Goal: Task Accomplishment & Management: Manage account settings

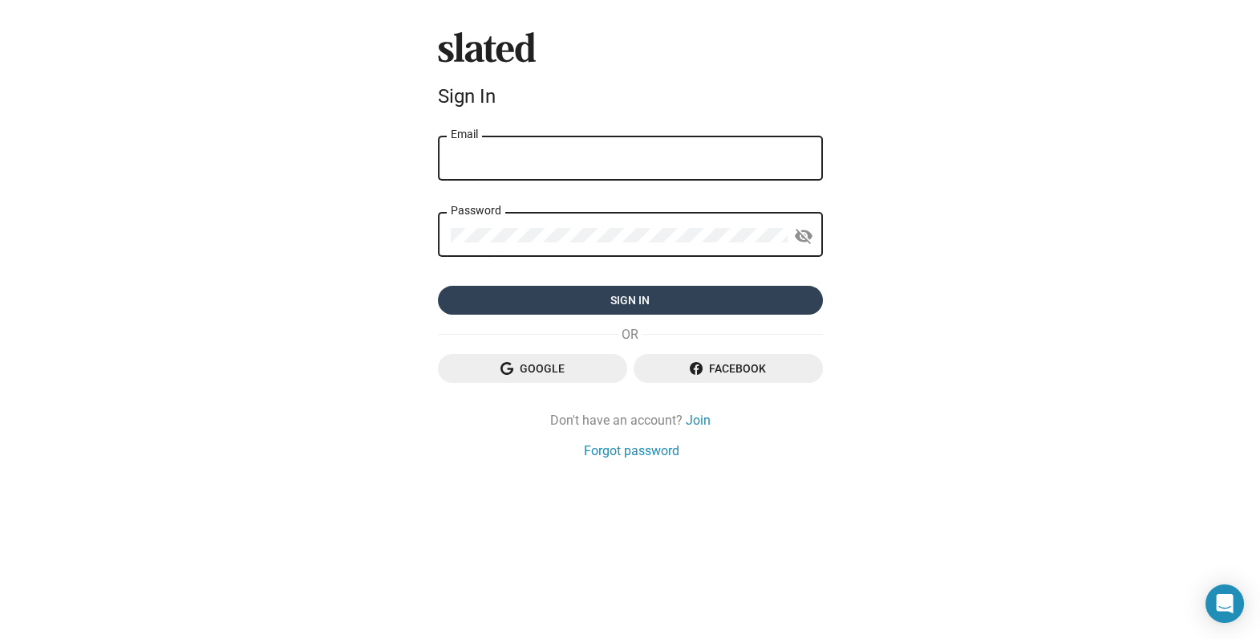
type input "[PERSON_NAME][EMAIL_ADDRESS][DOMAIN_NAME]"
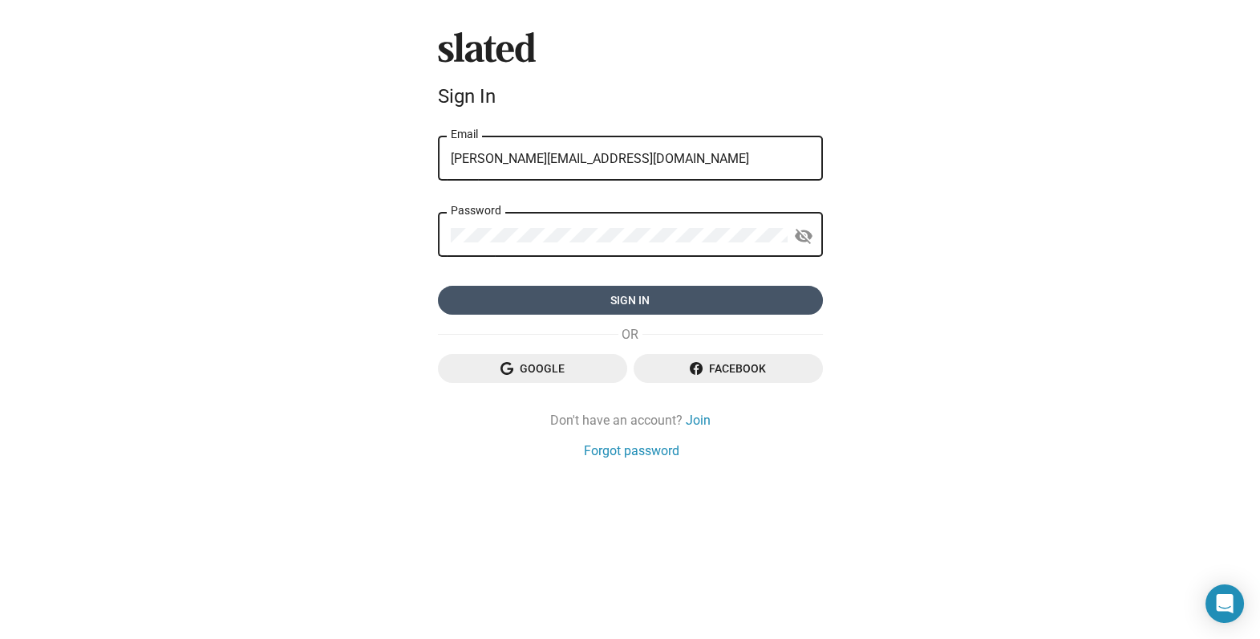
click at [633, 302] on span "Sign in" at bounding box center [630, 300] width 359 height 29
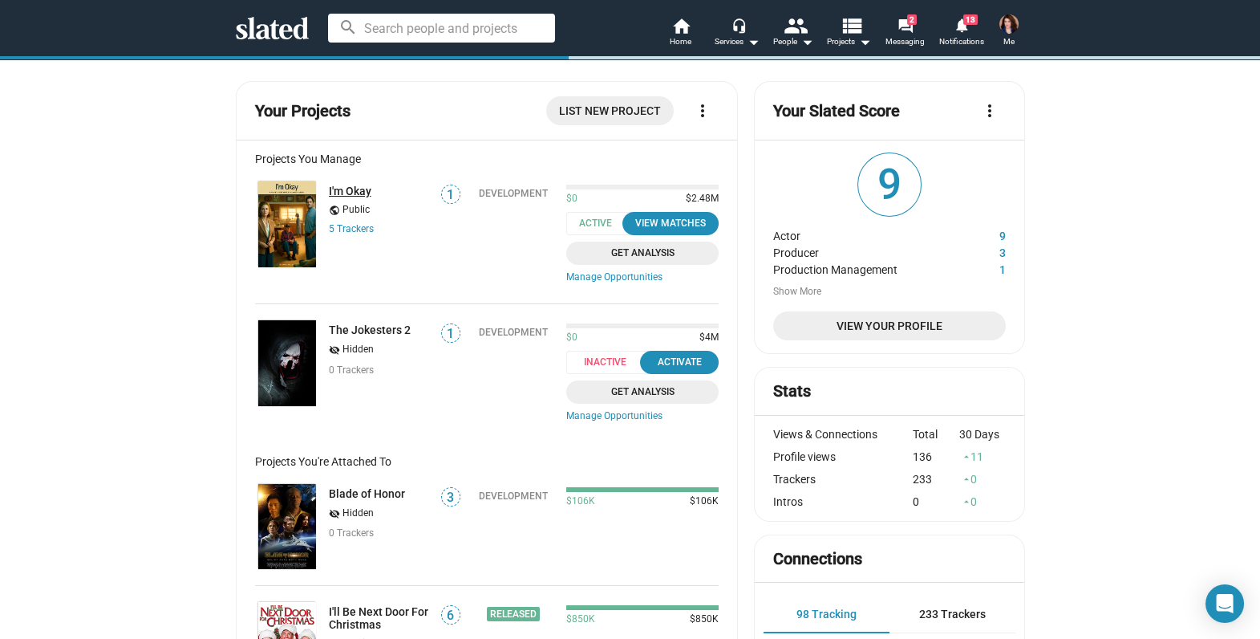
click at [349, 197] on link "I'm Okay" at bounding box center [350, 190] width 43 height 13
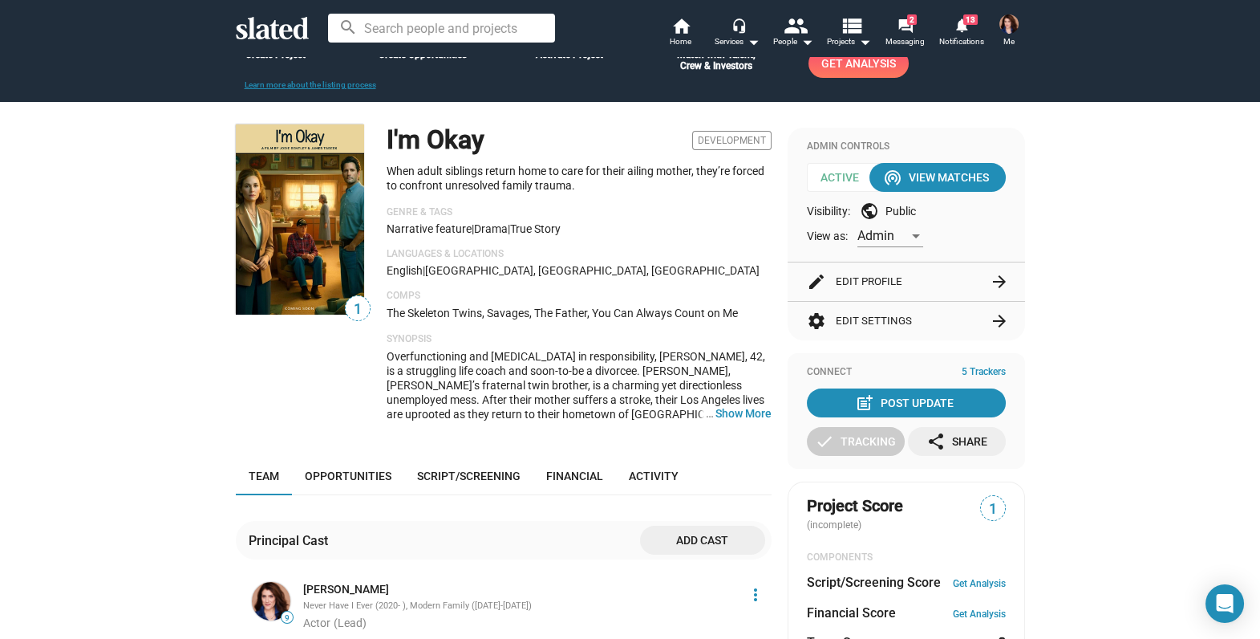
scroll to position [84, 0]
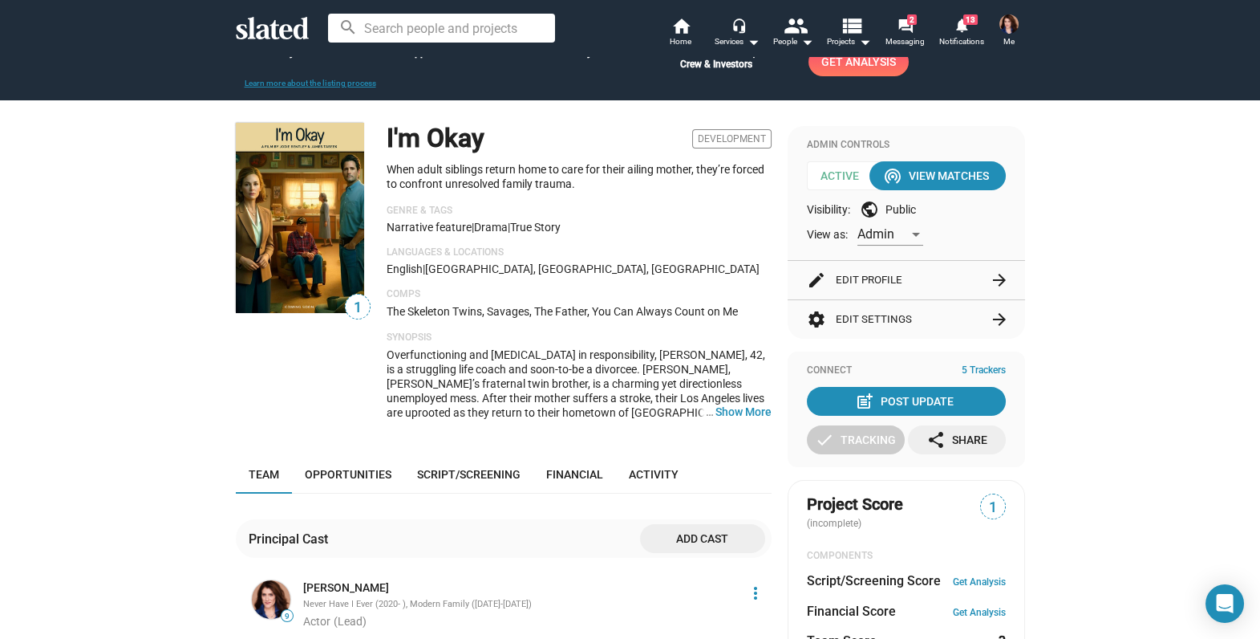
click at [452, 121] on h1 "I'm Okay" at bounding box center [436, 138] width 98 height 34
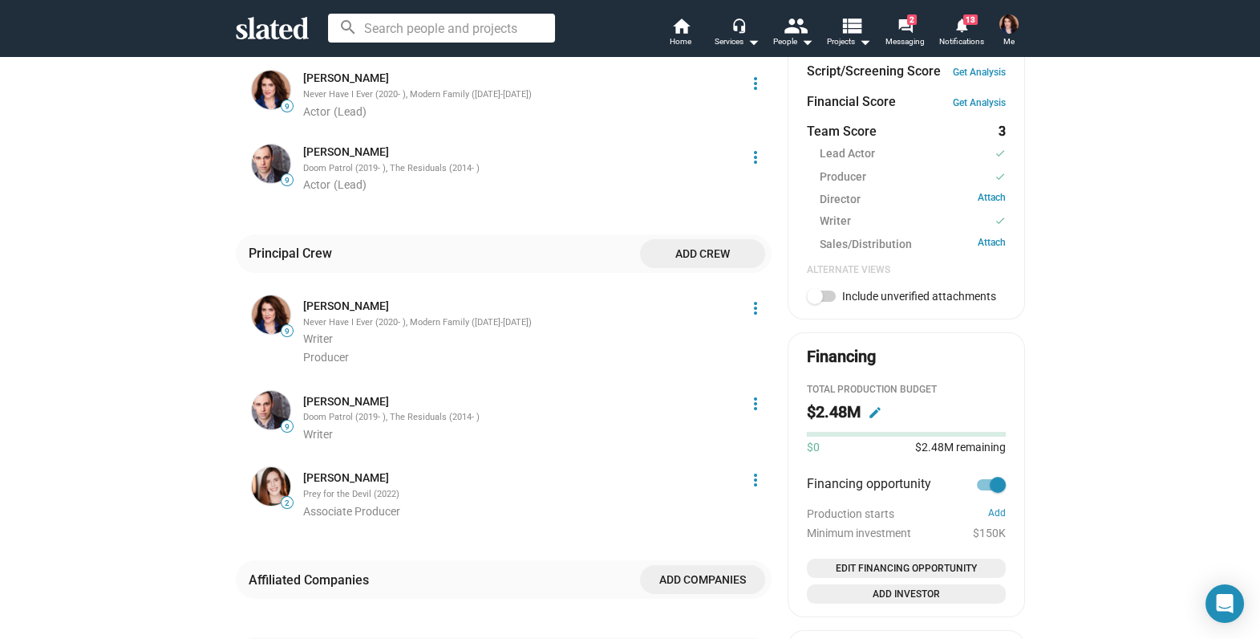
scroll to position [593, 0]
click at [870, 416] on mat-icon "edit" at bounding box center [875, 413] width 14 height 14
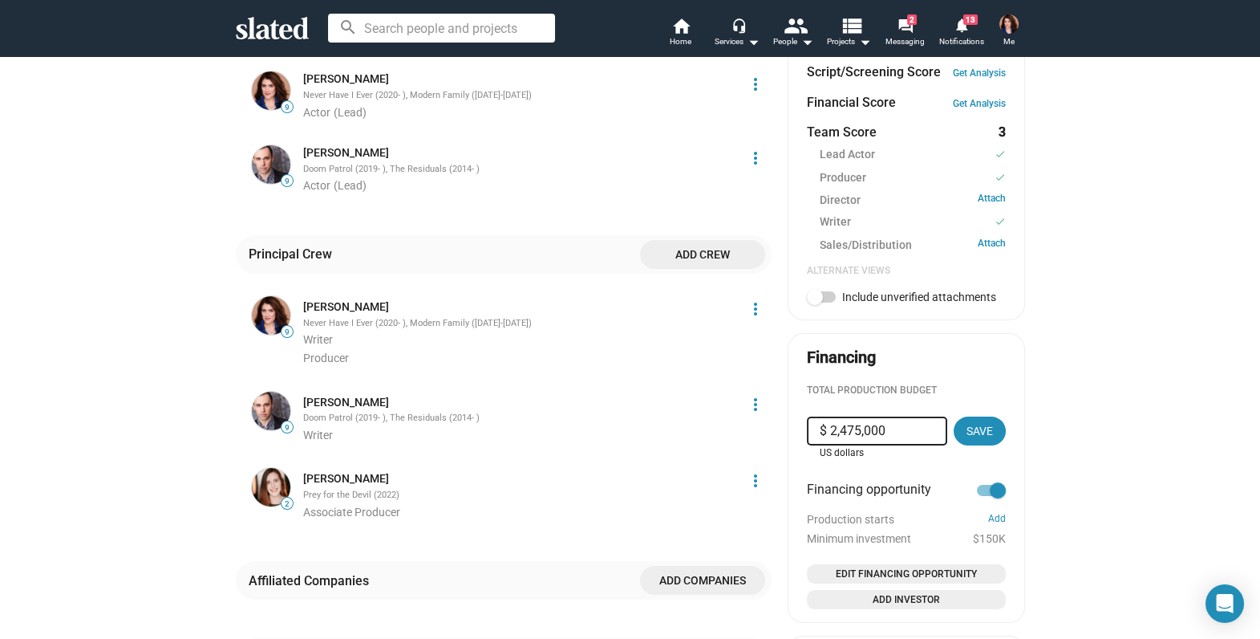
drag, startPoint x: 884, startPoint y: 432, endPoint x: 720, endPoint y: 432, distance: 163.6
click at [720, 432] on div "1 I'm Okay Development When adult siblings return home to care for their ailing…" at bounding box center [630, 234] width 789 height 1235
type input "$ 1,940,000"
click at [974, 434] on span "Save" at bounding box center [980, 430] width 26 height 29
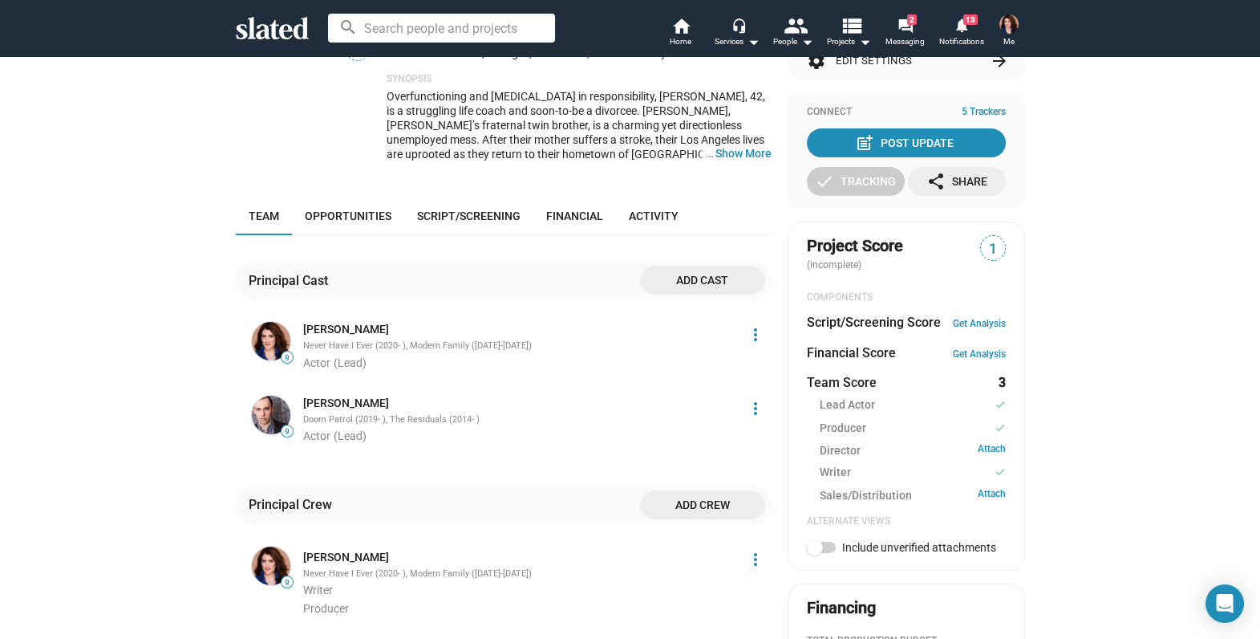
scroll to position [0, 0]
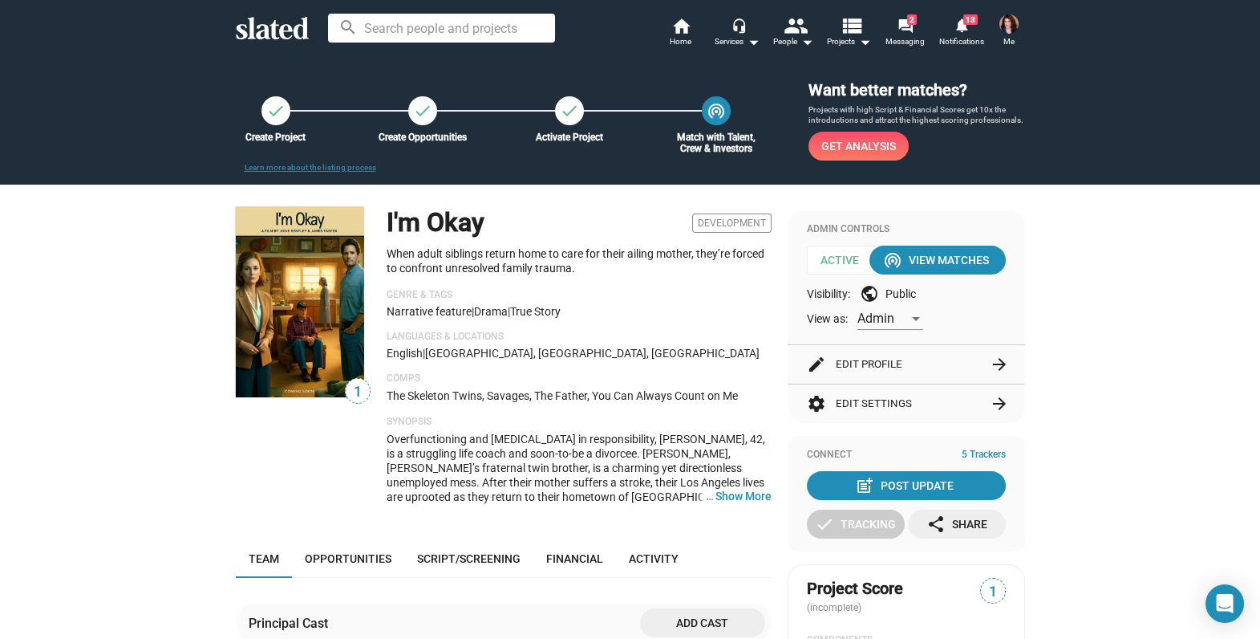
click at [303, 230] on img at bounding box center [300, 302] width 128 height 190
click at [870, 366] on button "edit Edit Profile arrow_forward" at bounding box center [906, 364] width 199 height 39
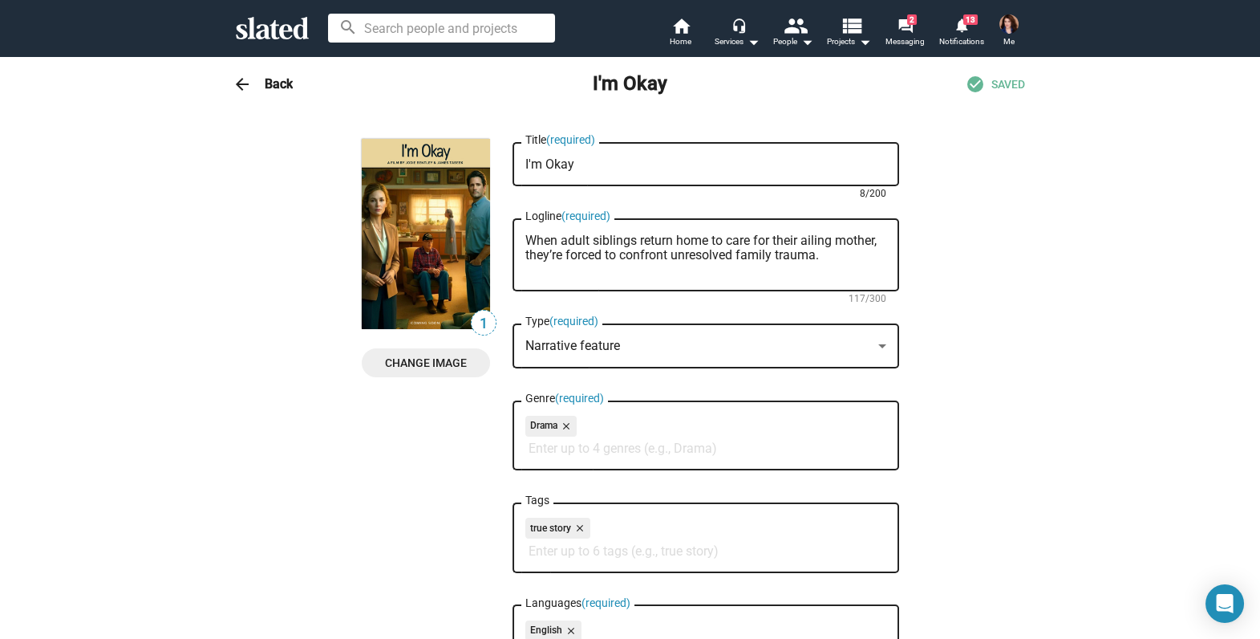
drag, startPoint x: 591, startPoint y: 160, endPoint x: 470, endPoint y: 158, distance: 121.2
type textarea "What They Left Us"
click at [417, 356] on span "Change Image" at bounding box center [426, 362] width 103 height 29
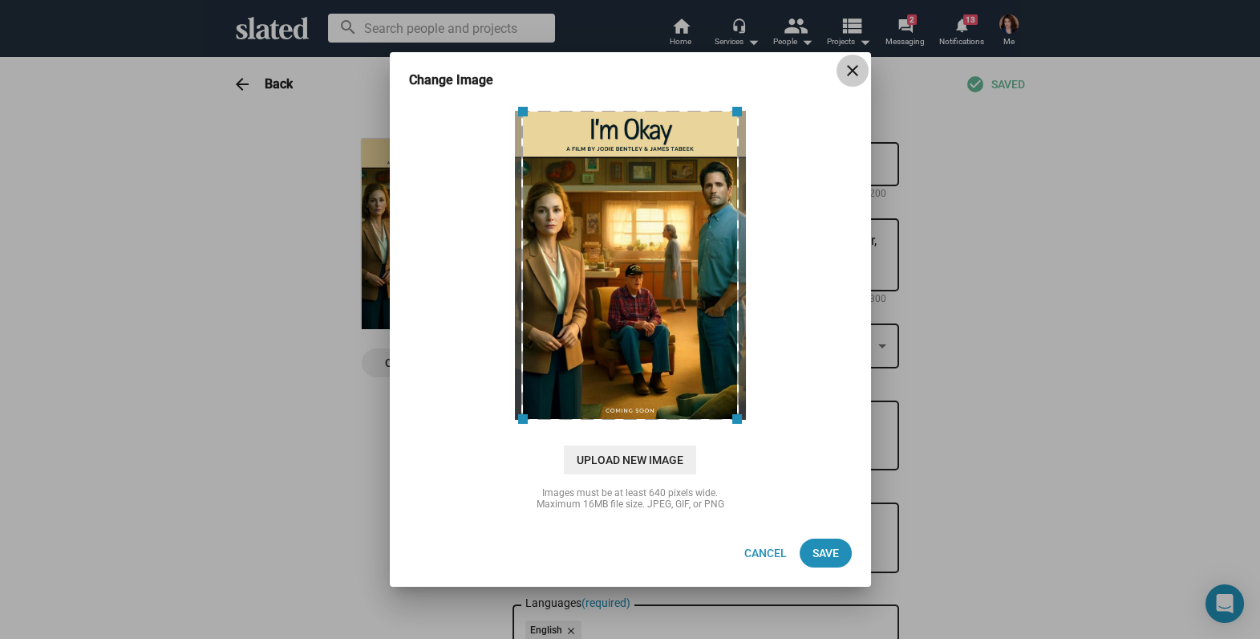
click at [862, 72] on span "close" at bounding box center [853, 70] width 32 height 19
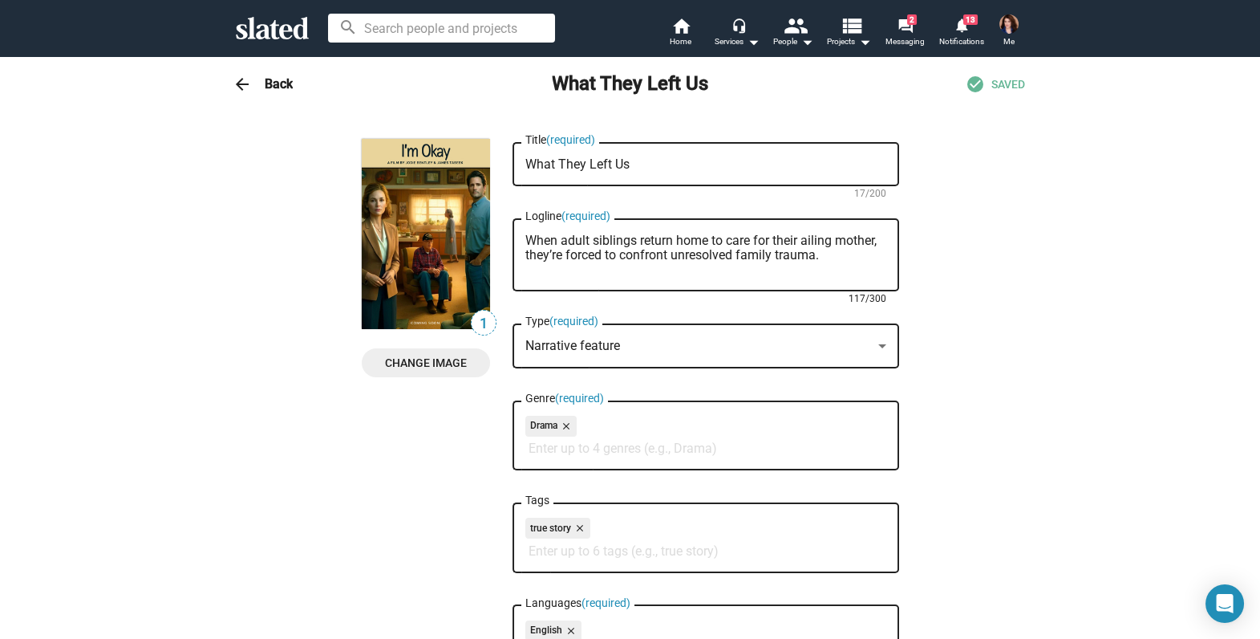
click at [602, 249] on textarea "When adult siblings return home to care for their ailing mother, they’re forced…" at bounding box center [705, 254] width 361 height 43
paste textarea "two dysfunctional siblings return home to care for their ailing mother, they’re…"
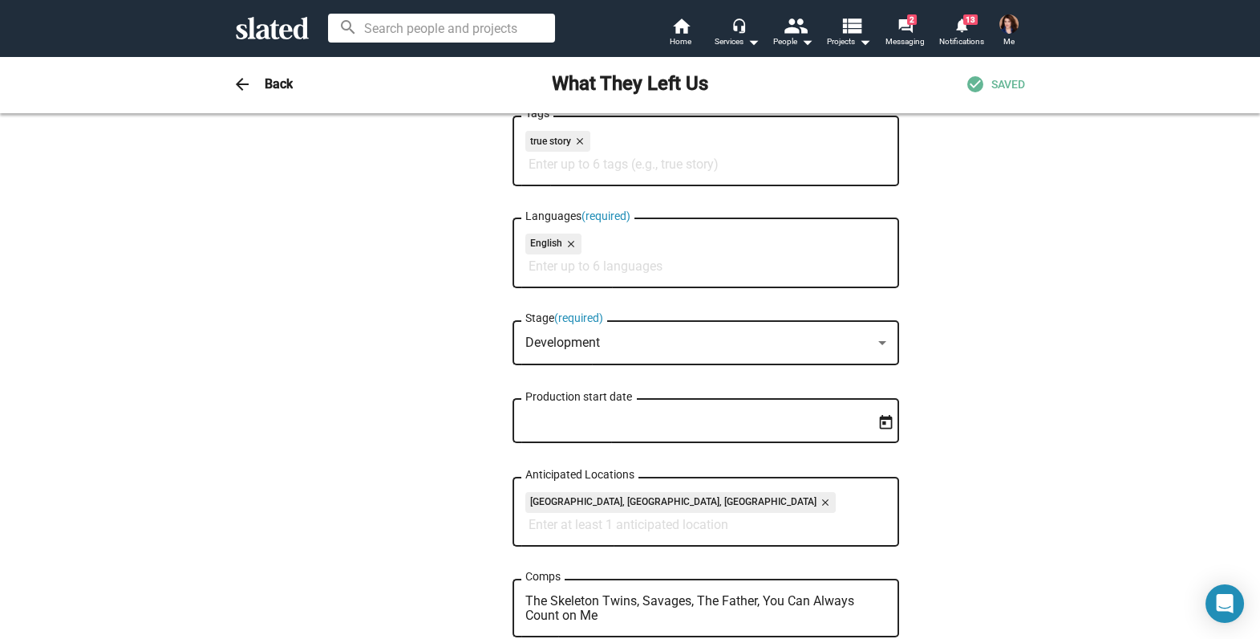
scroll to position [399, 0]
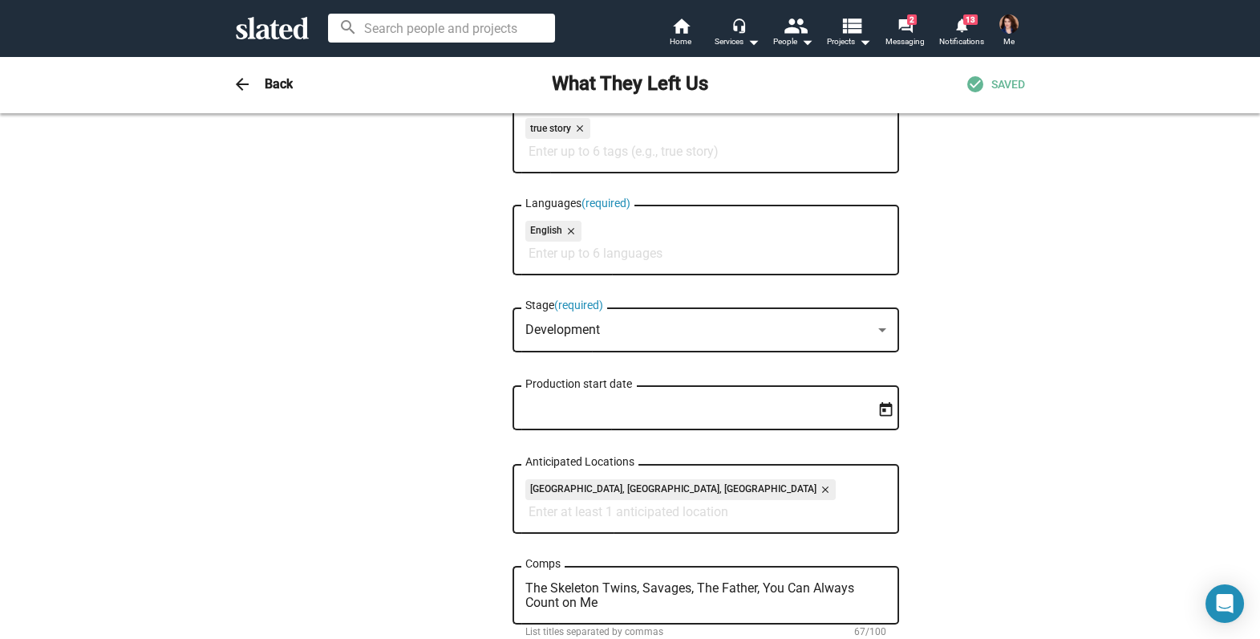
type textarea "When two dysfunctional siblings return home to care for their ailing mother, th…"
click at [884, 413] on icon "Open calendar" at bounding box center [886, 409] width 17 height 17
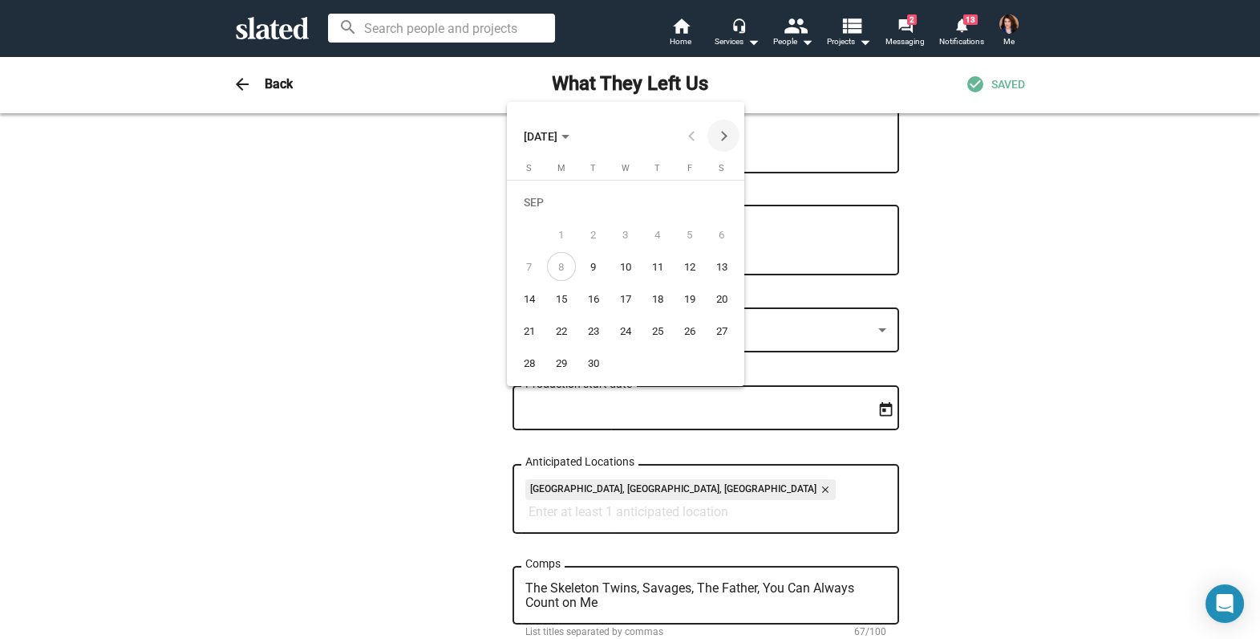
click at [722, 135] on button "Next month" at bounding box center [724, 136] width 32 height 32
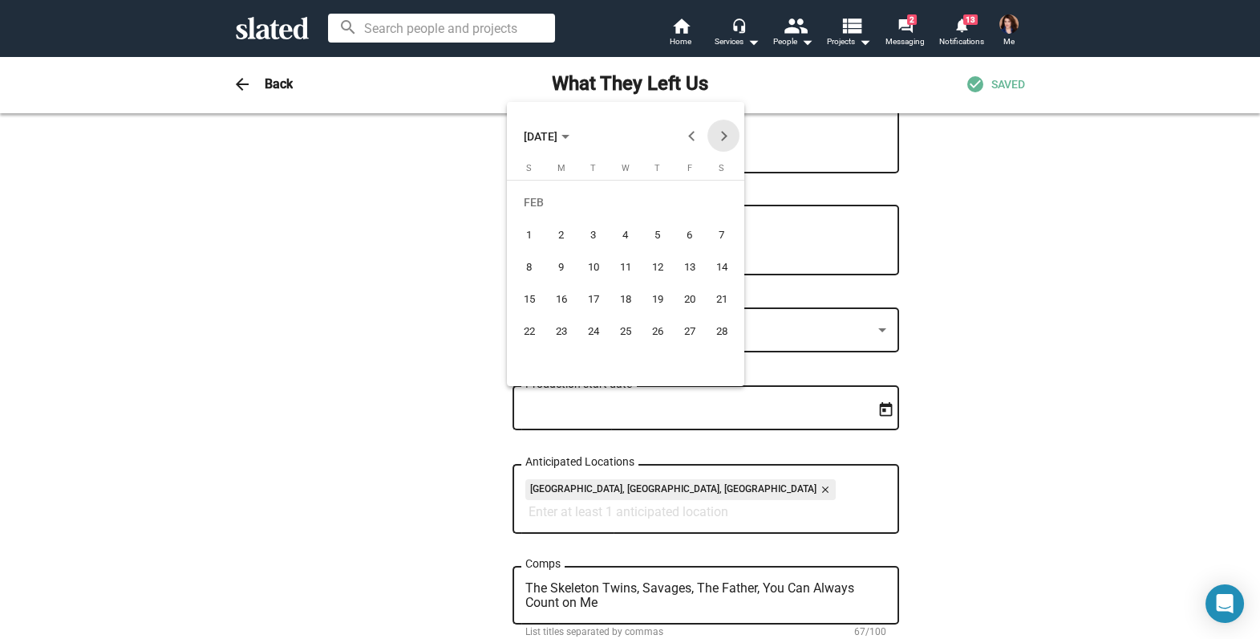
click at [722, 135] on button "Next month" at bounding box center [724, 136] width 32 height 32
click at [689, 136] on button "Previous month" at bounding box center [691, 136] width 32 height 32
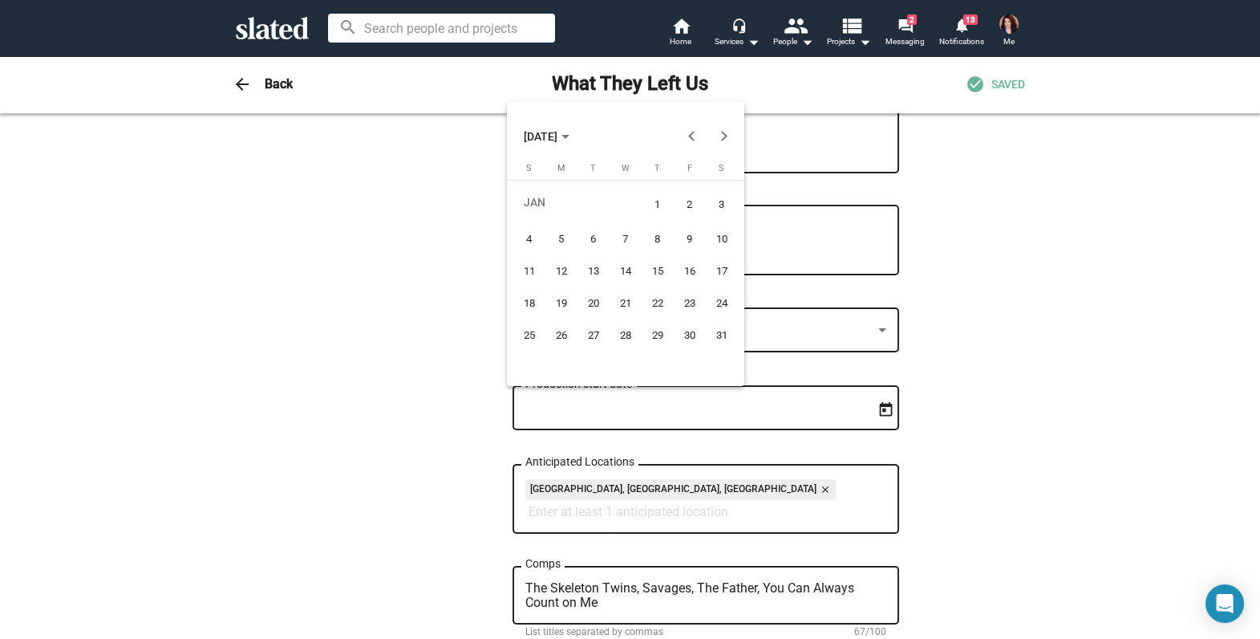
click at [561, 298] on div "19" at bounding box center [561, 302] width 29 height 29
type input "[DATE]"
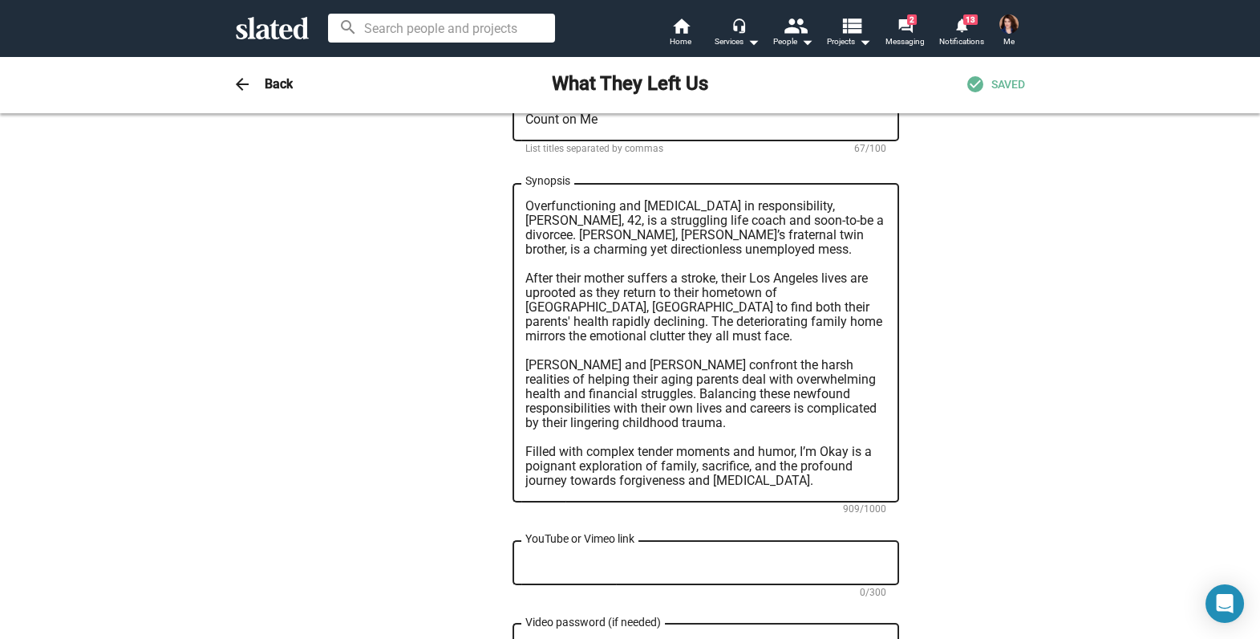
scroll to position [874, 0]
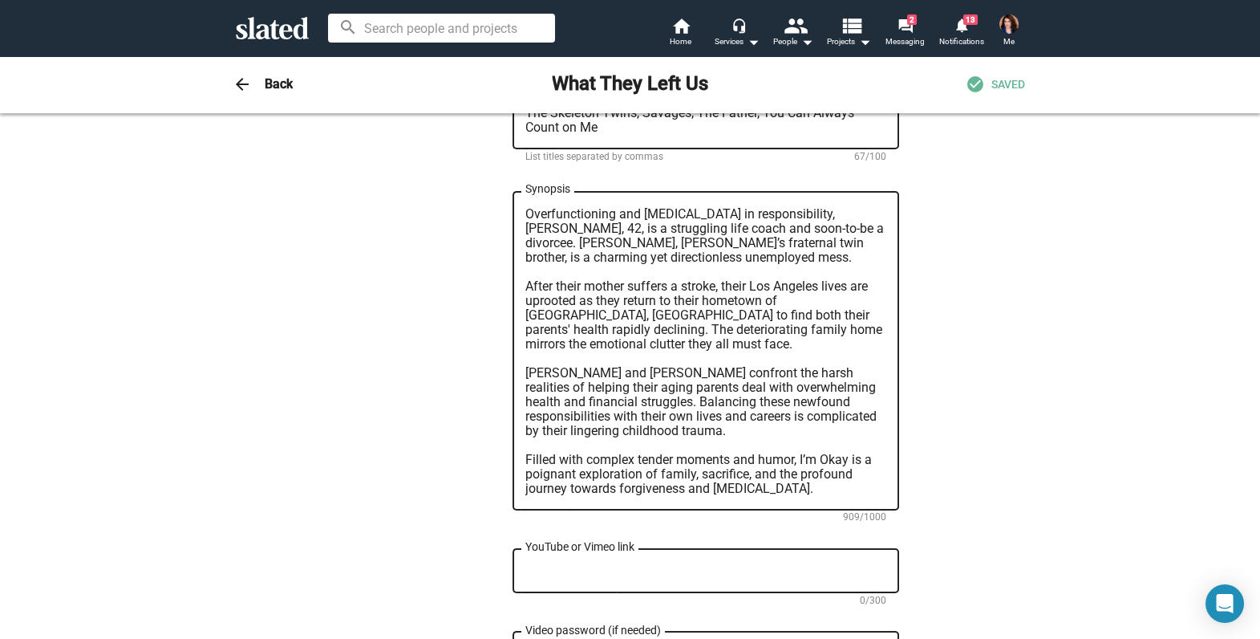
click at [785, 466] on textarea "Overfunctioning and [MEDICAL_DATA] in responsibility, [PERSON_NAME], 42, is a s…" at bounding box center [705, 351] width 361 height 289
drag, startPoint x: 822, startPoint y: 493, endPoint x: 471, endPoint y: 218, distance: 445.8
click at [471, 218] on div "1 Change Image 1 Change Image What They Left Us Title (required) 17/200 When tw…" at bounding box center [630, 191] width 537 height 1855
paste textarea "[PERSON_NAME], a polished but unraveling life coach in the middle of a divorce,…"
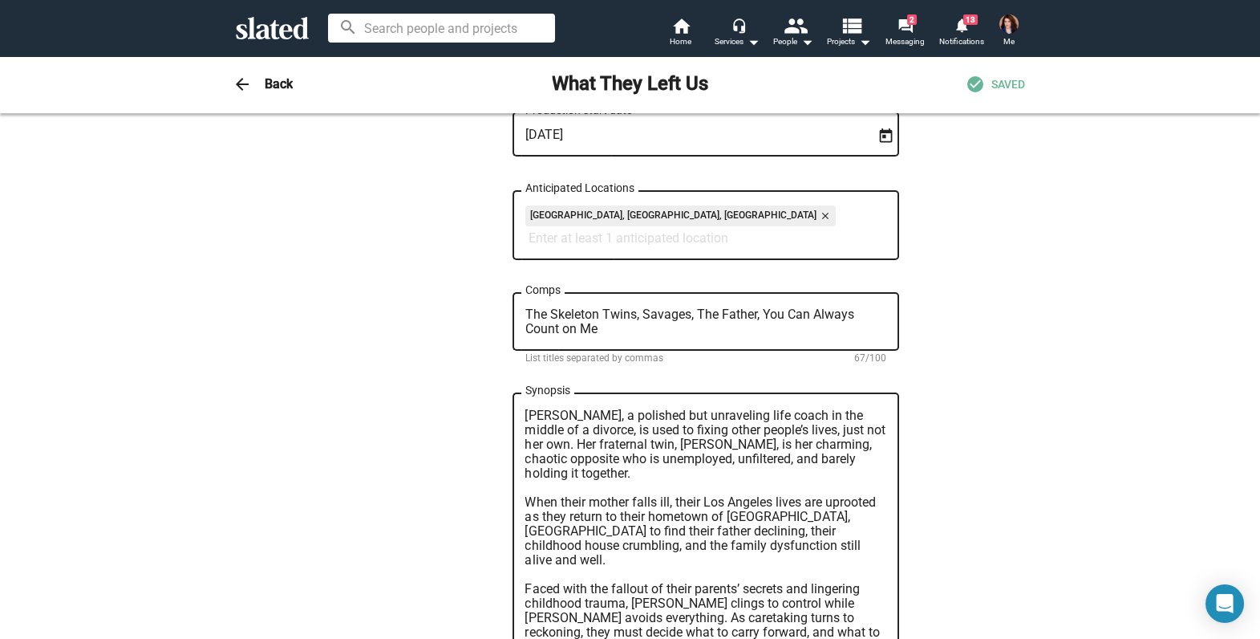
scroll to position [0, 0]
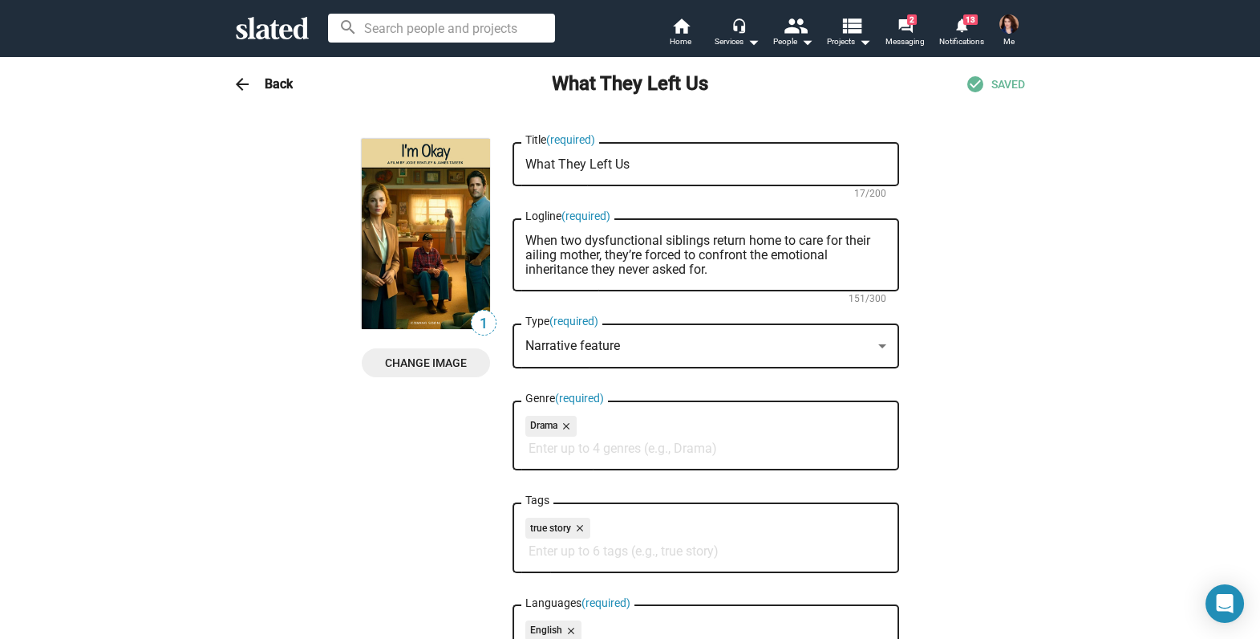
type textarea "[PERSON_NAME], a polished but unraveling life coach in the middle of a divorce,…"
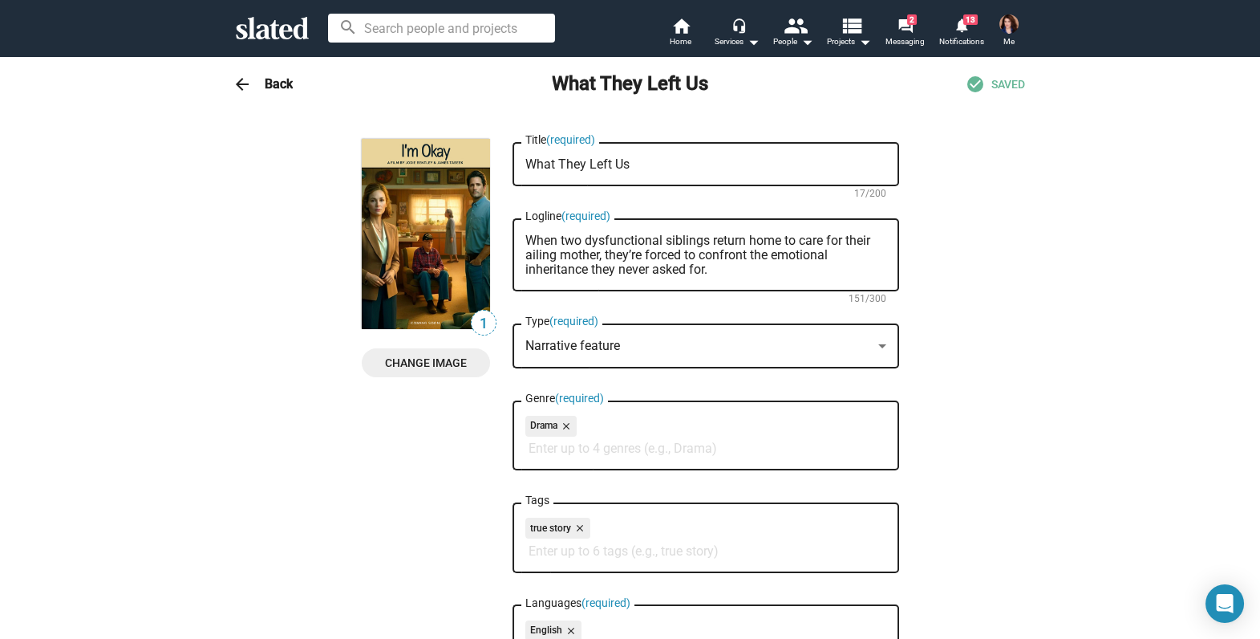
click at [233, 88] on mat-icon "arrow_back" at bounding box center [242, 84] width 19 height 19
